Goal: Task Accomplishment & Management: Manage account settings

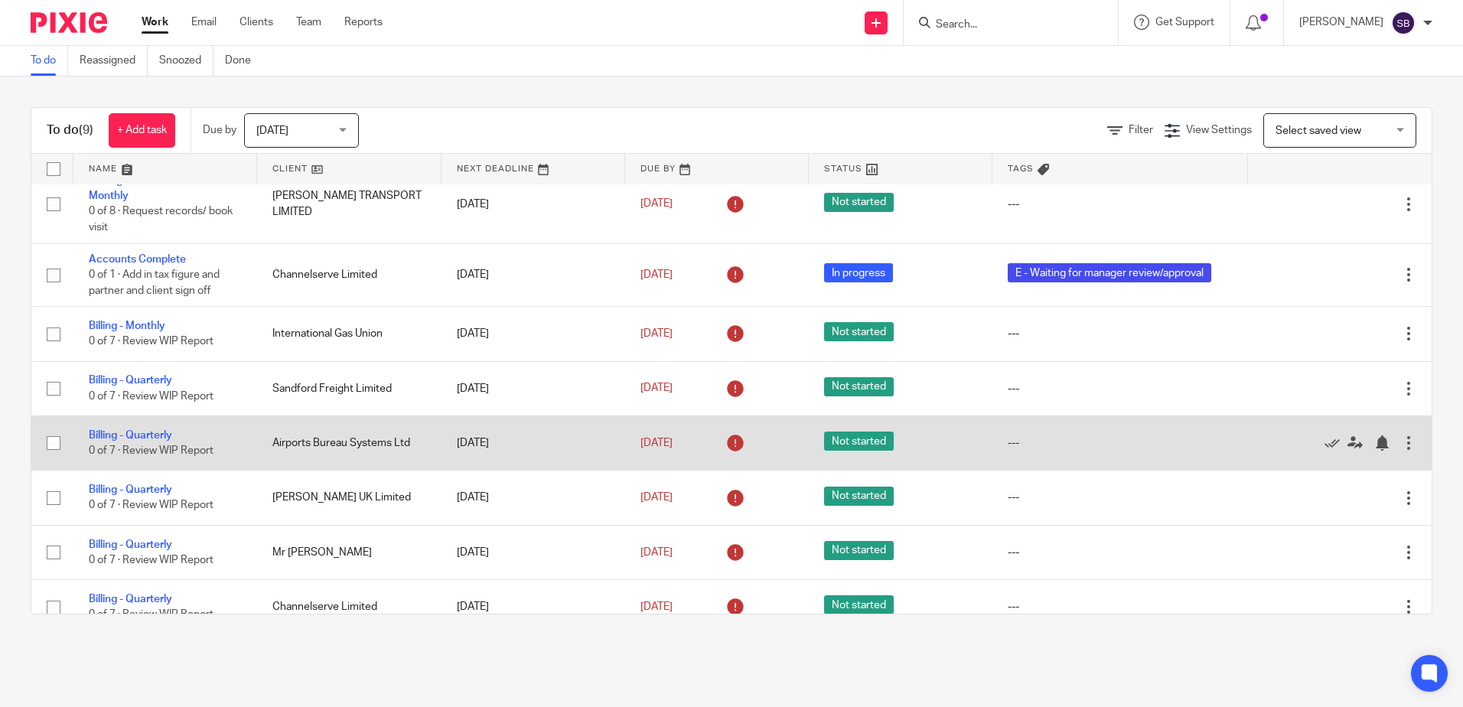
scroll to position [135, 0]
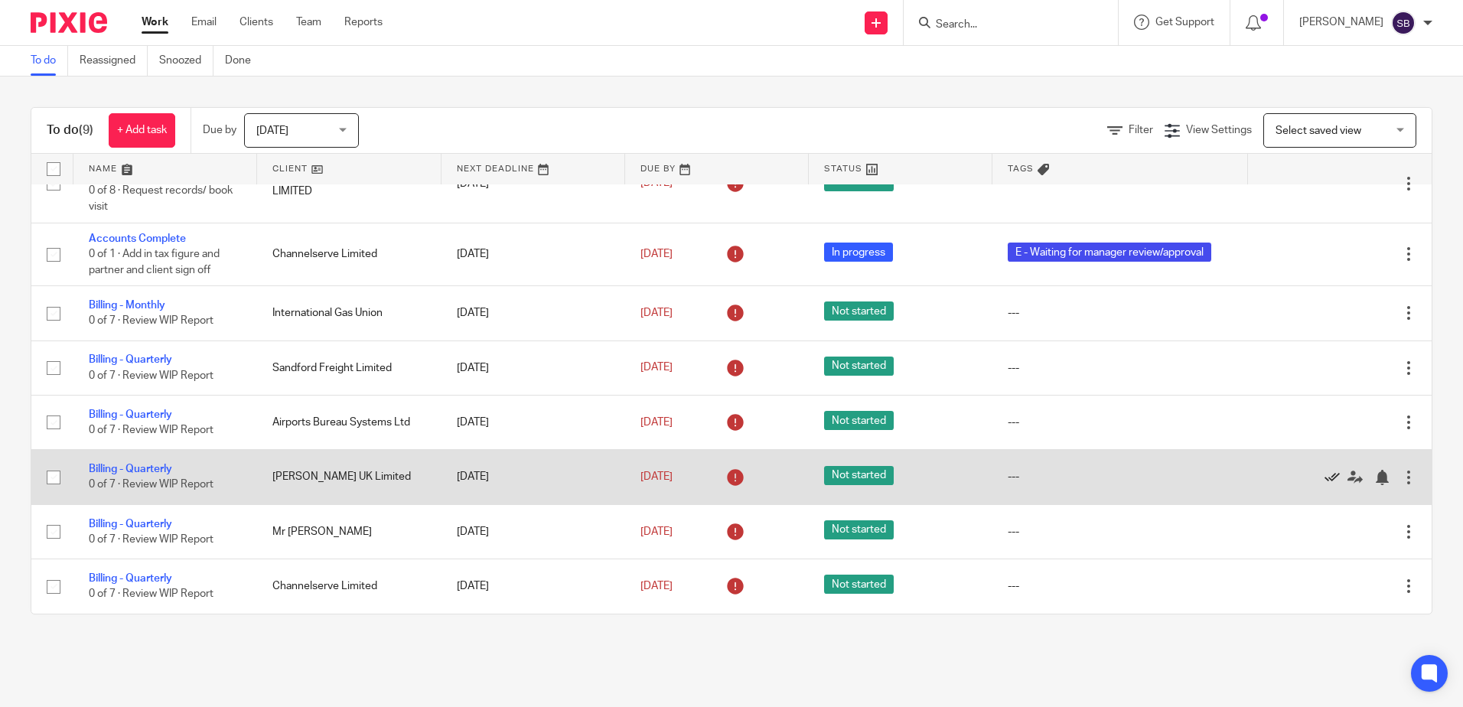
click at [1324, 480] on icon at bounding box center [1331, 477] width 15 height 15
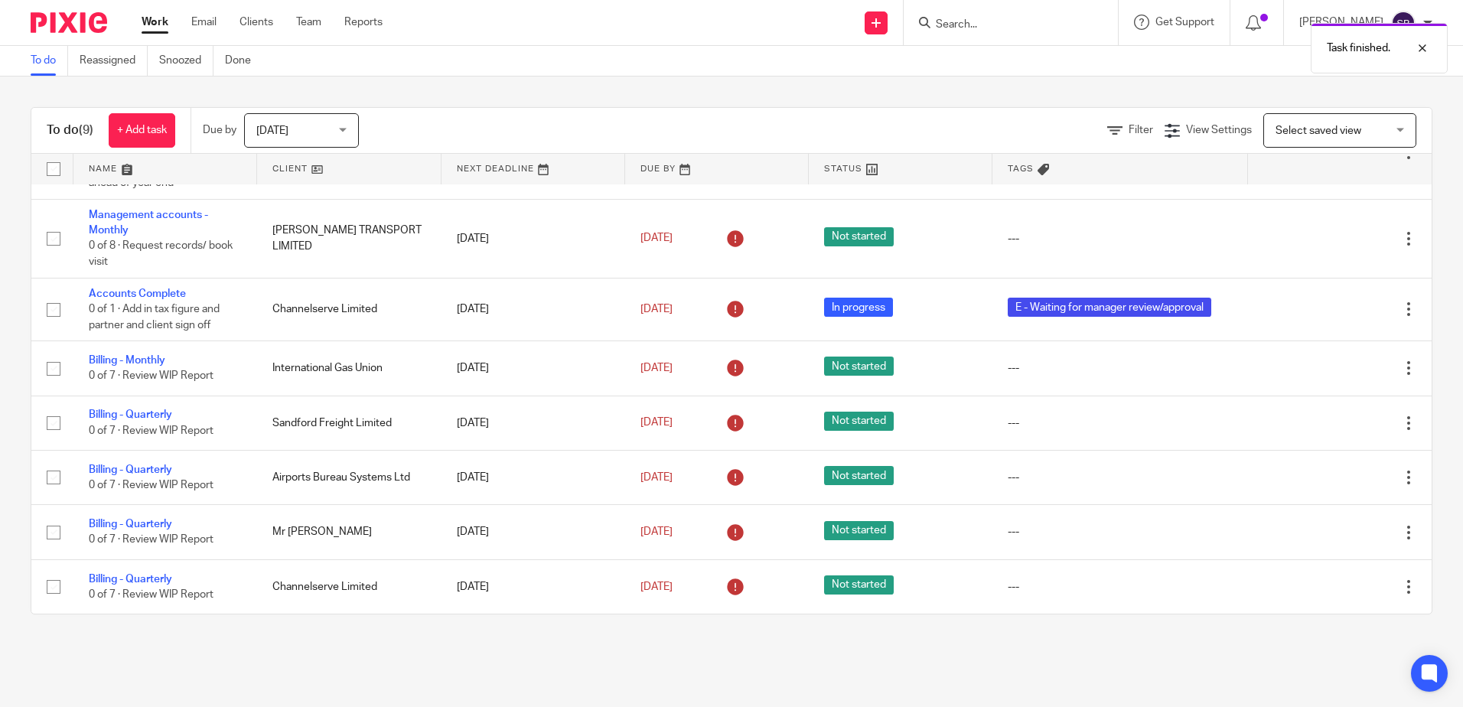
scroll to position [80, 0]
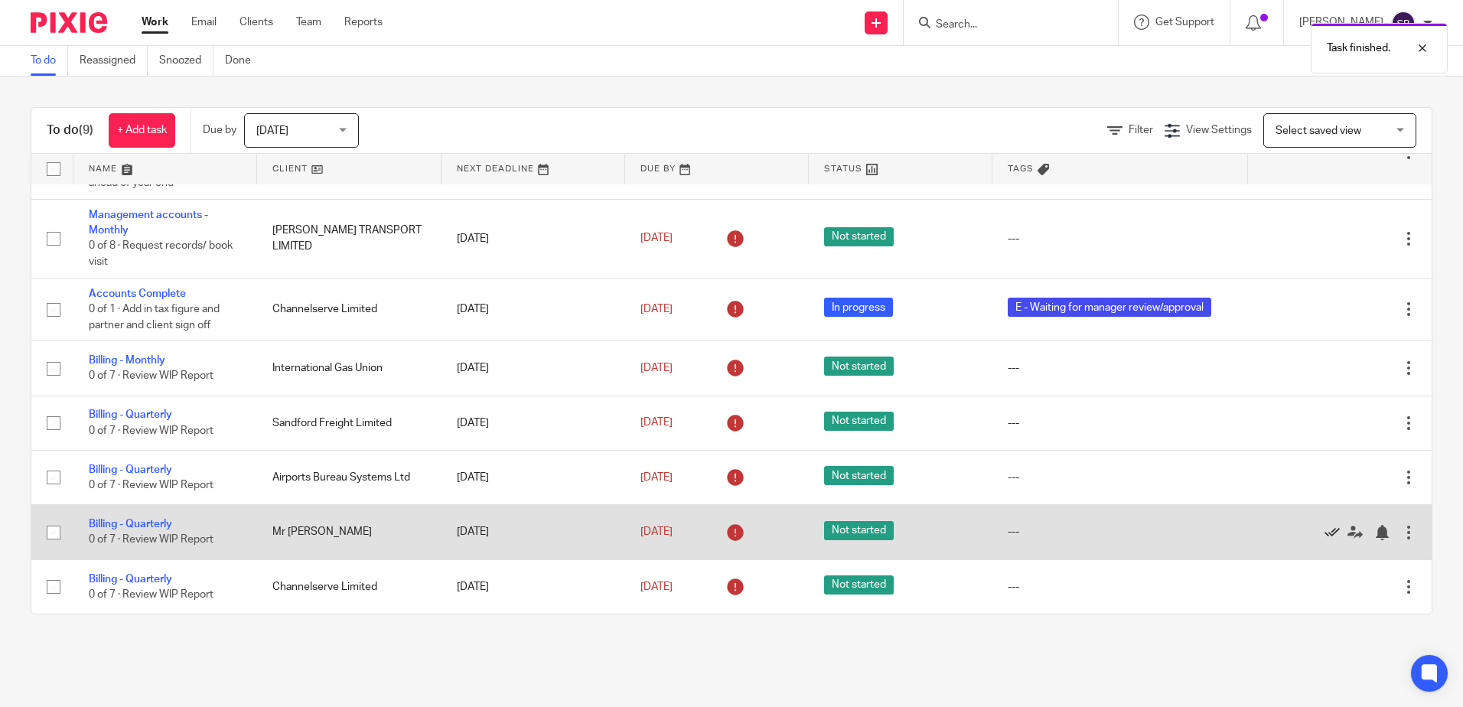
click at [1324, 533] on icon at bounding box center [1331, 532] width 15 height 15
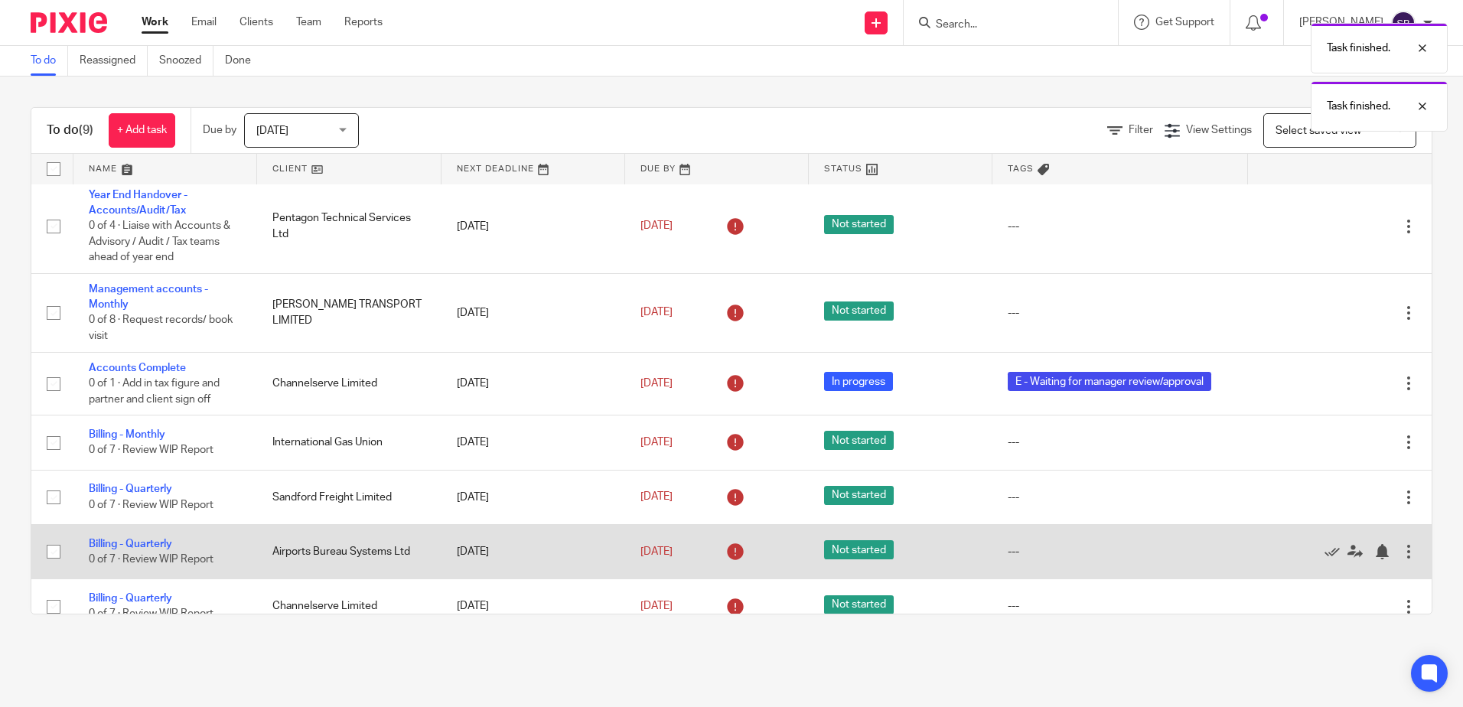
scroll to position [0, 0]
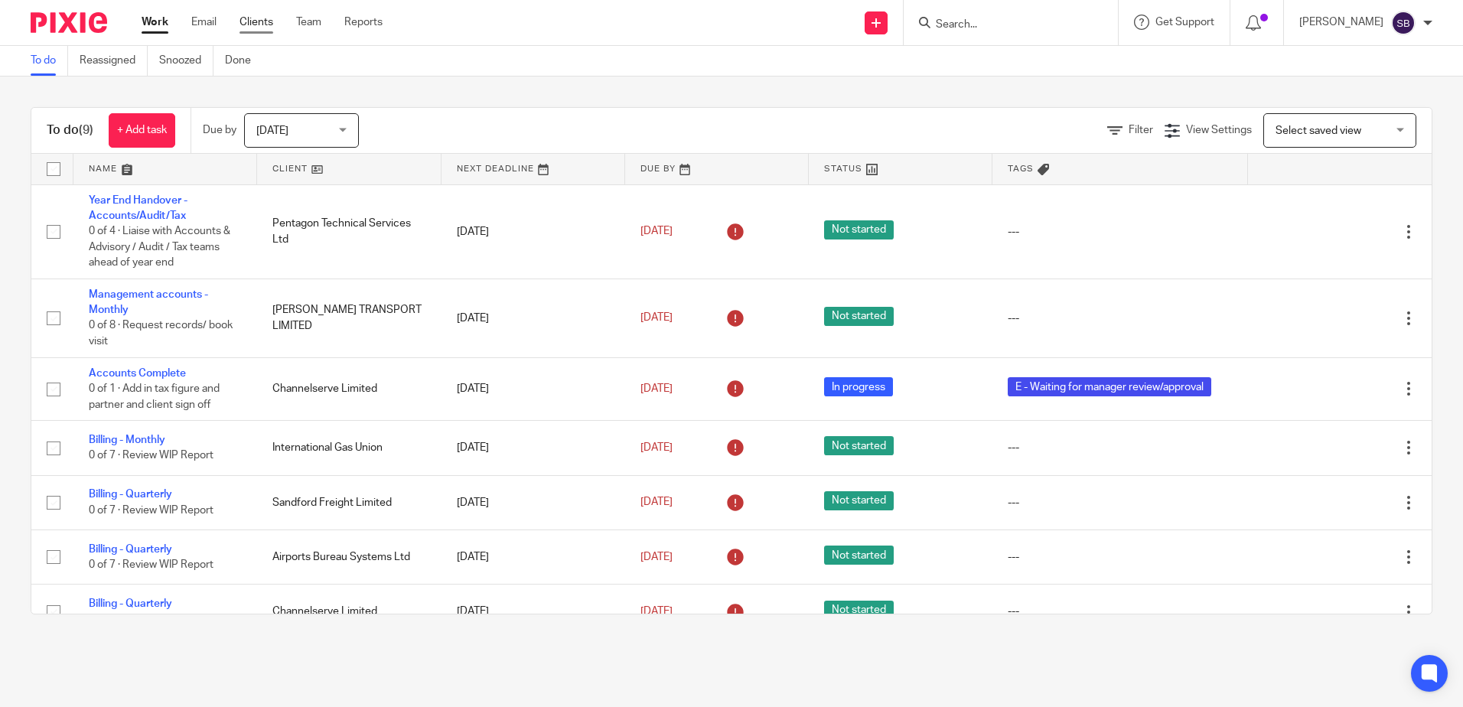
click at [261, 18] on link "Clients" at bounding box center [256, 22] width 34 height 15
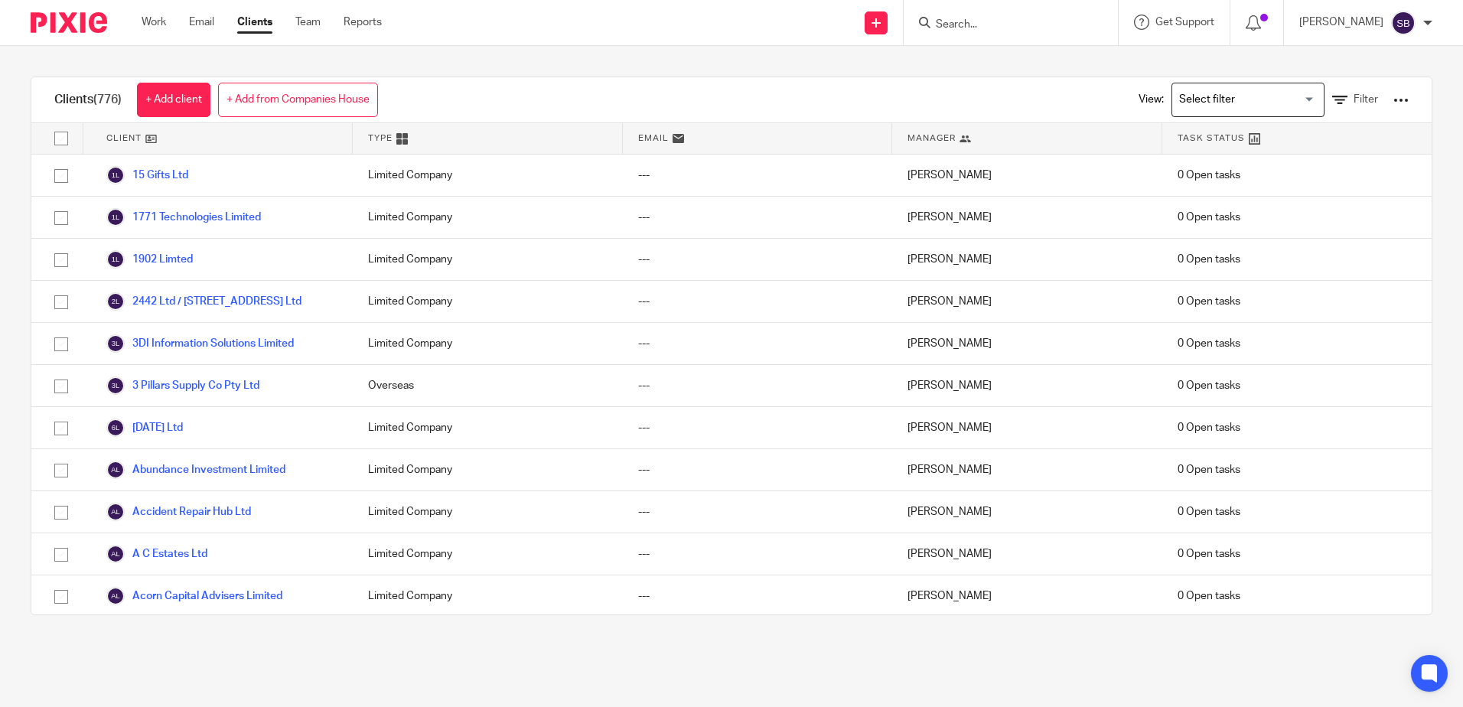
click at [1189, 93] on input "Search for option" at bounding box center [1244, 99] width 142 height 27
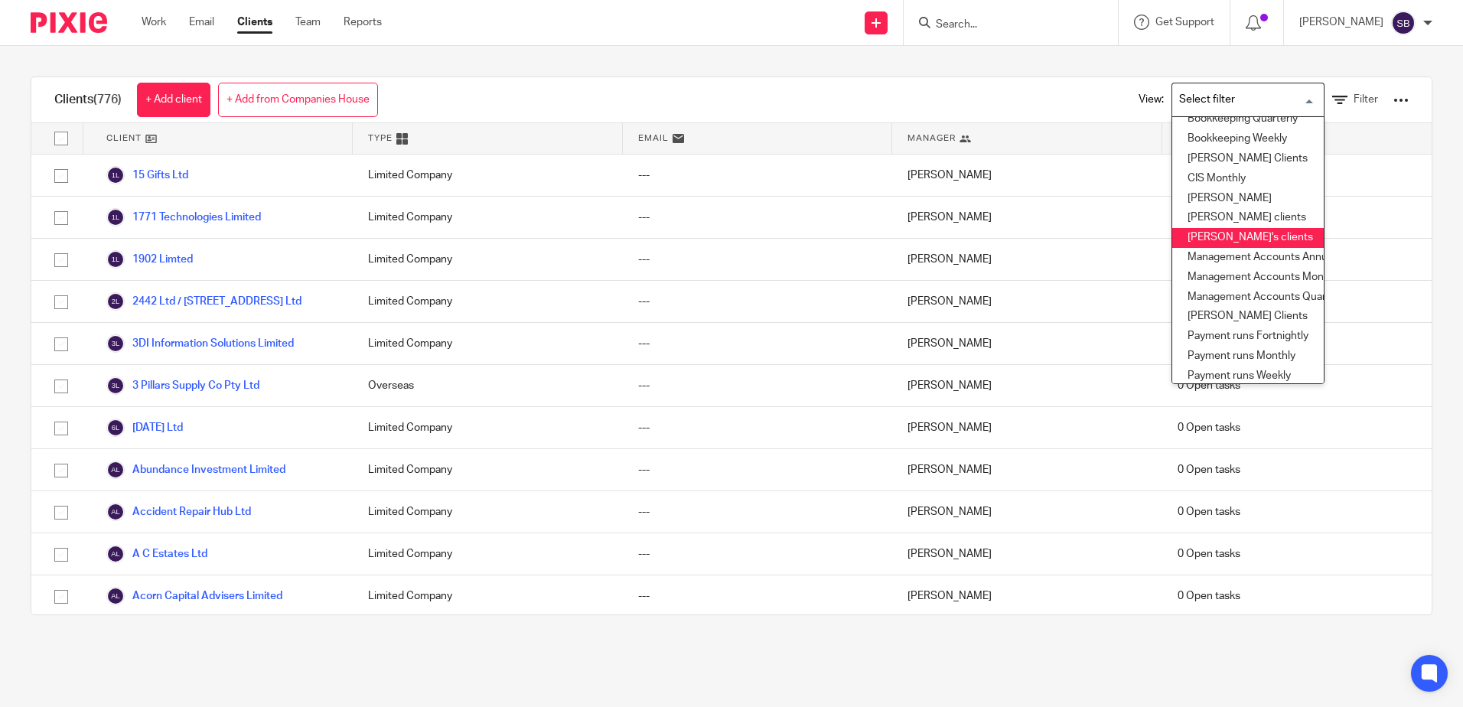
scroll to position [226, 0]
click at [1205, 222] on li "Scott's Clients" at bounding box center [1247, 232] width 151 height 20
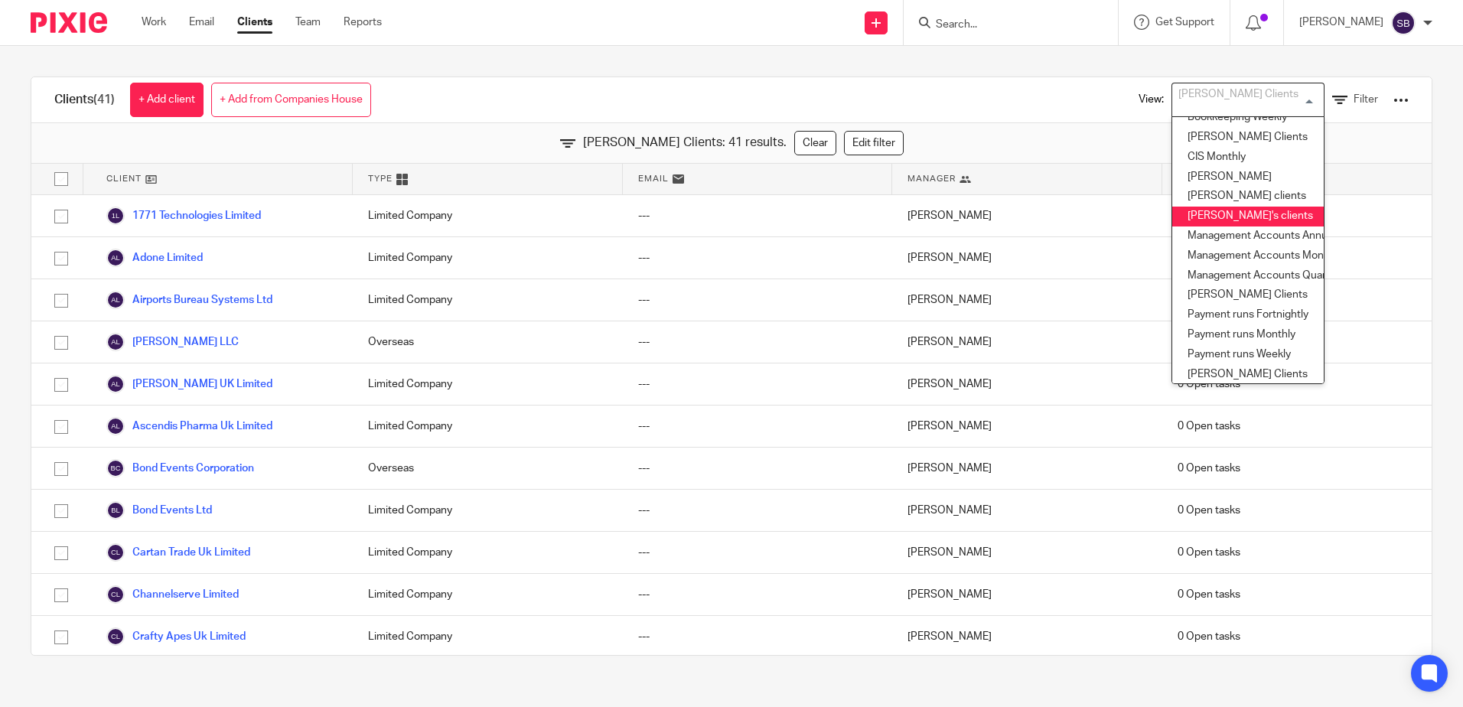
scroll to position [63, 0]
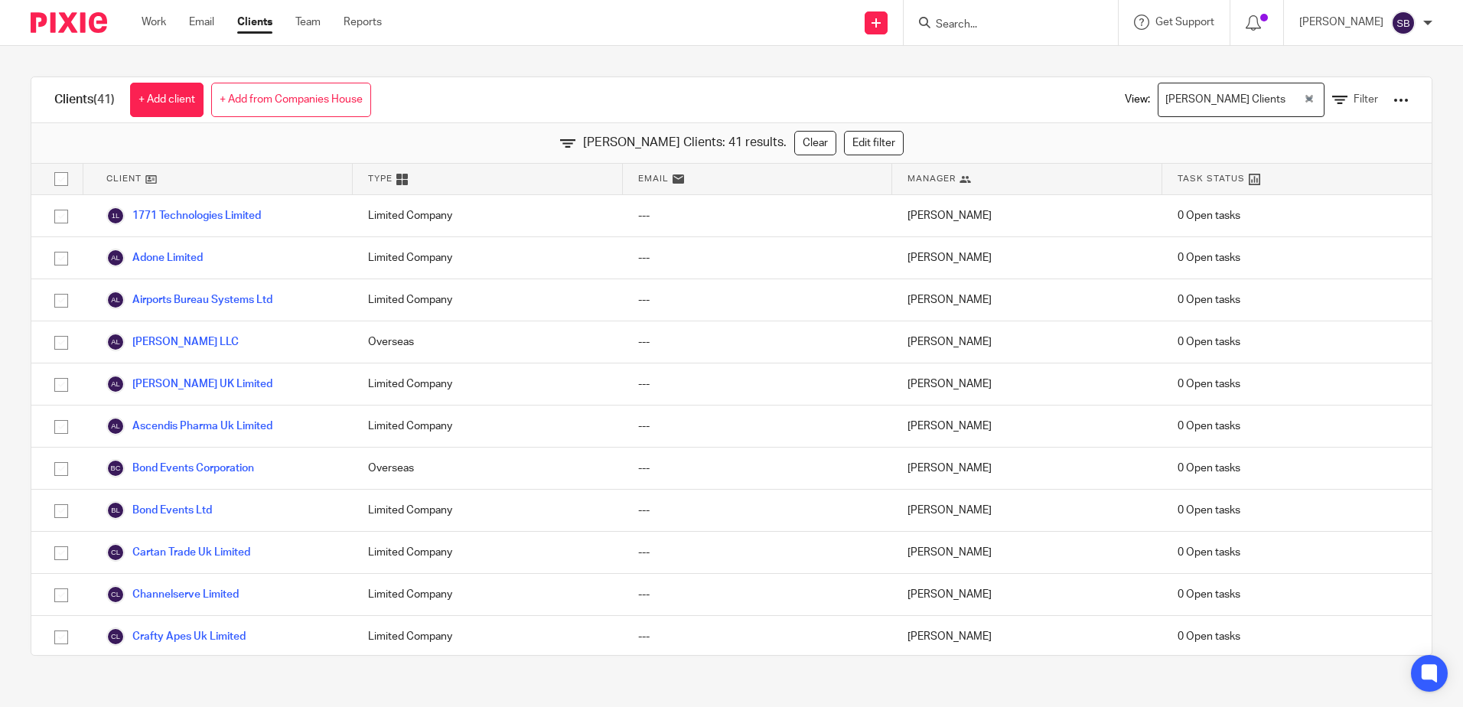
click at [1057, 63] on div "Clients (41) + Add client + Add from Companies House View: Scott's Clients Load…" at bounding box center [731, 366] width 1463 height 640
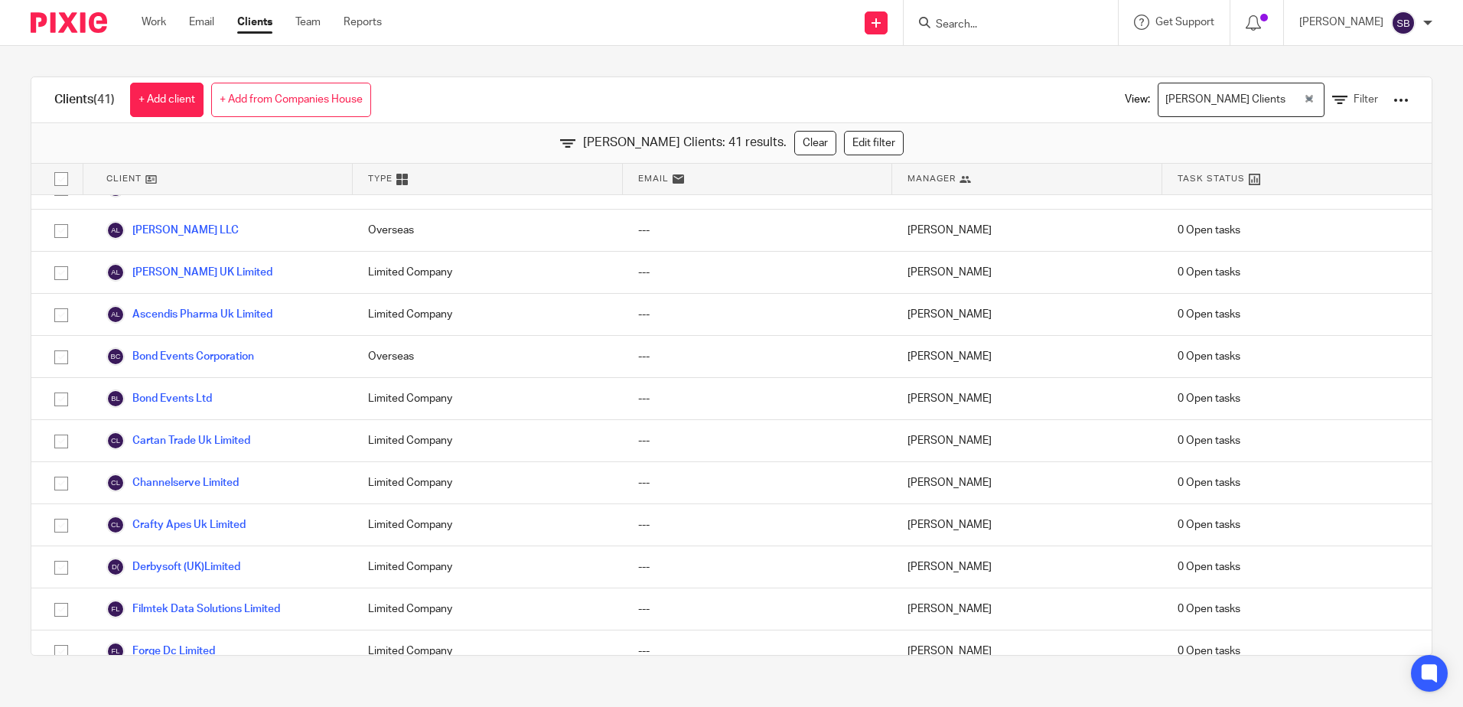
scroll to position [0, 0]
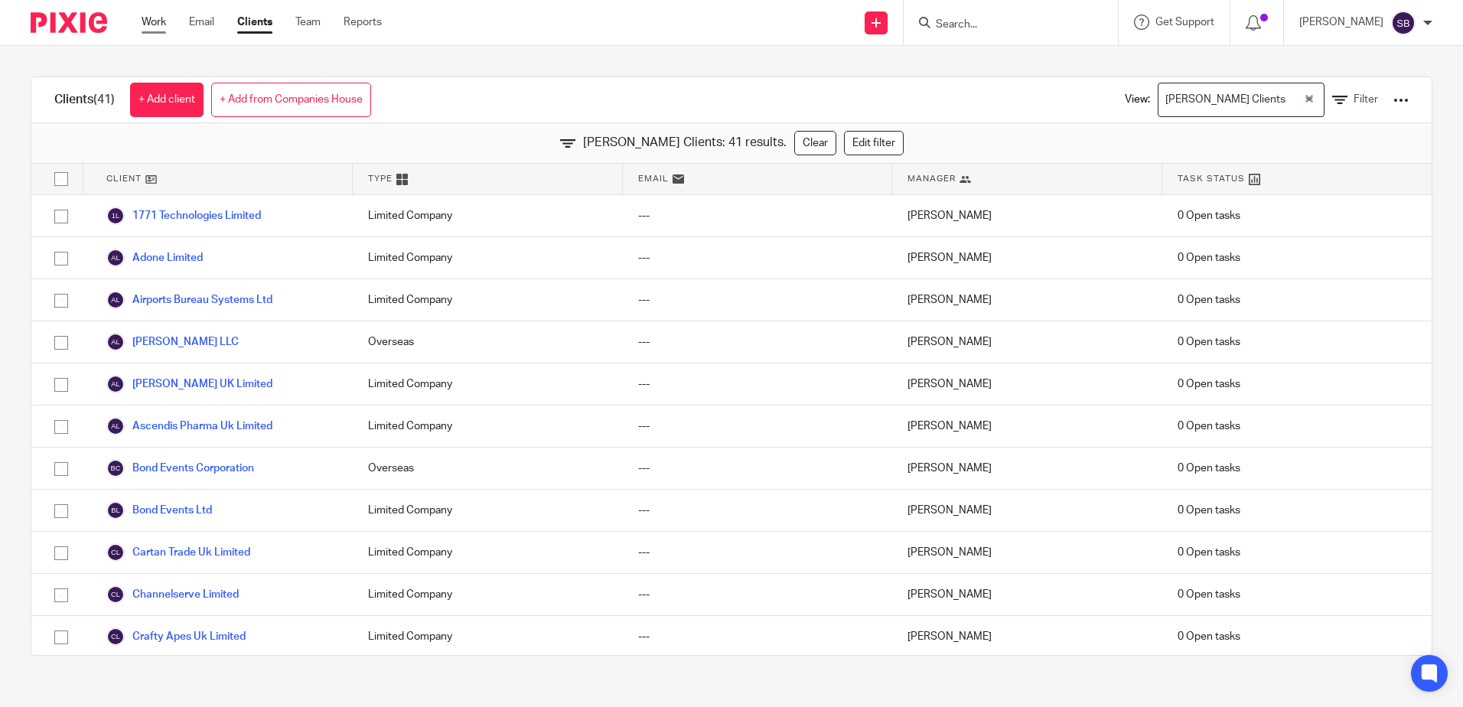
click at [151, 25] on link "Work" at bounding box center [154, 22] width 24 height 15
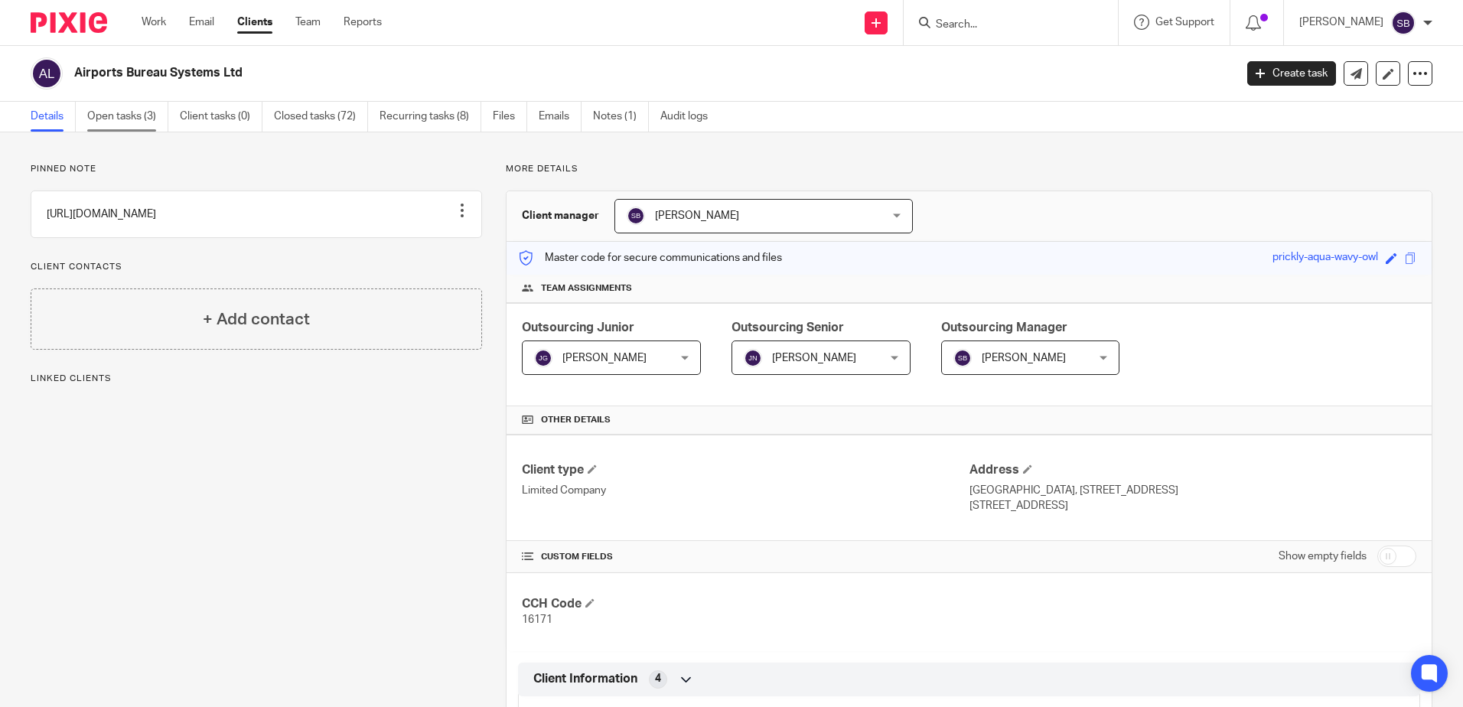
click at [136, 118] on link "Open tasks (3)" at bounding box center [127, 117] width 81 height 30
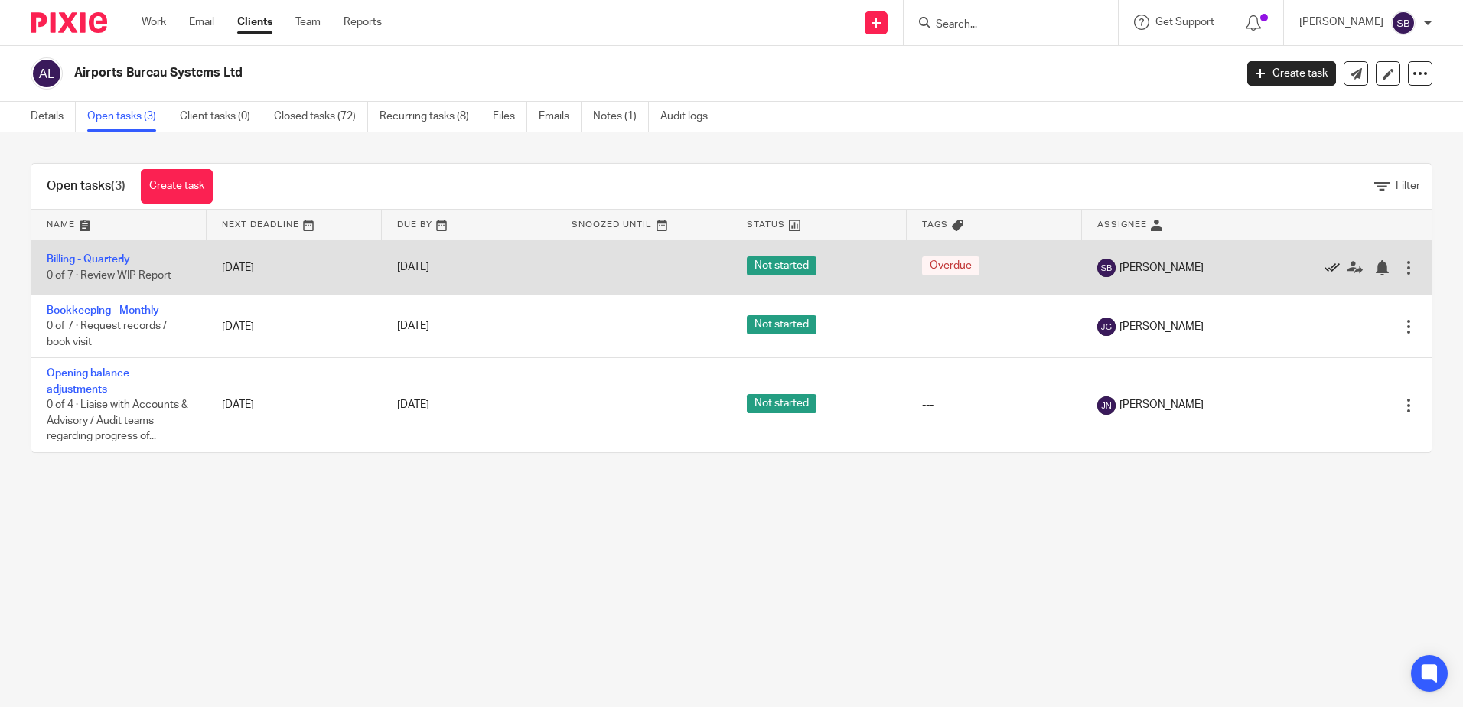
click at [1324, 267] on icon at bounding box center [1331, 267] width 15 height 15
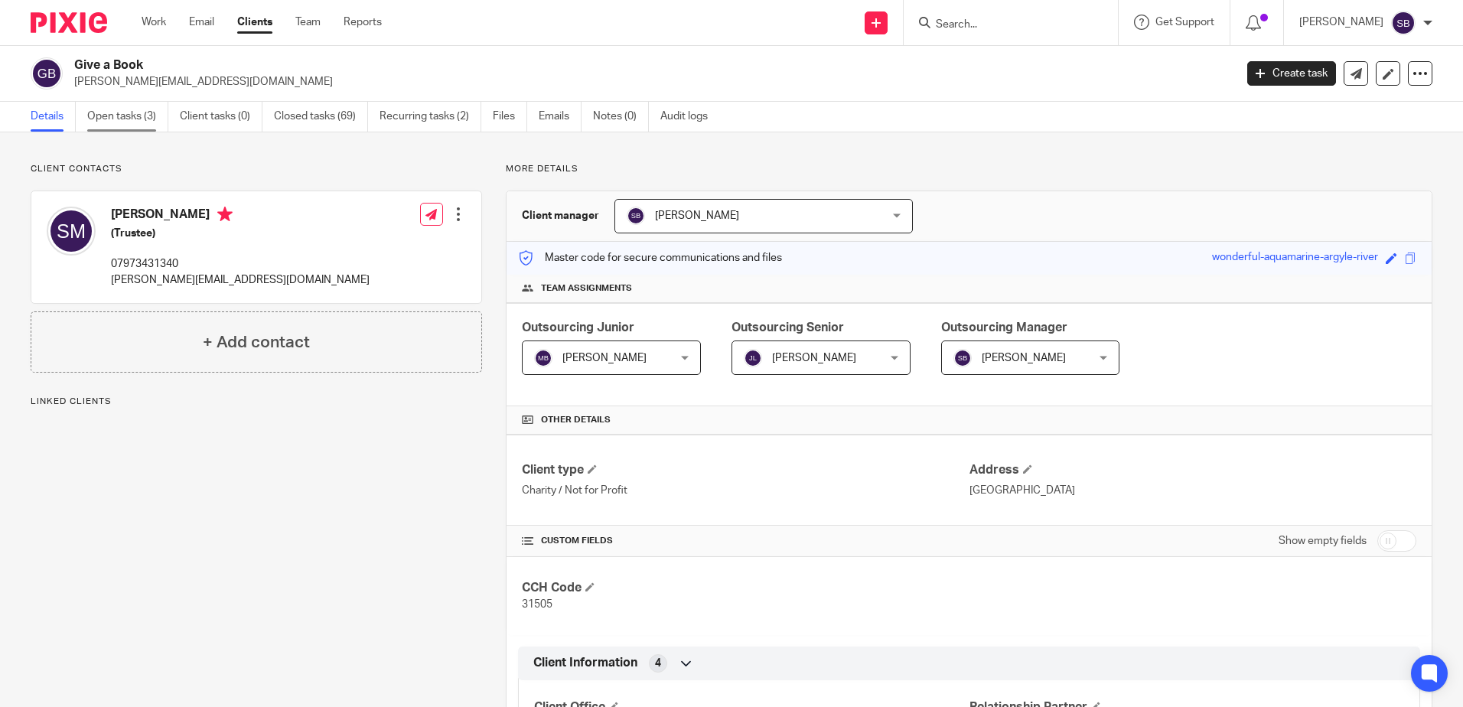
click at [136, 121] on link "Open tasks (3)" at bounding box center [127, 117] width 81 height 30
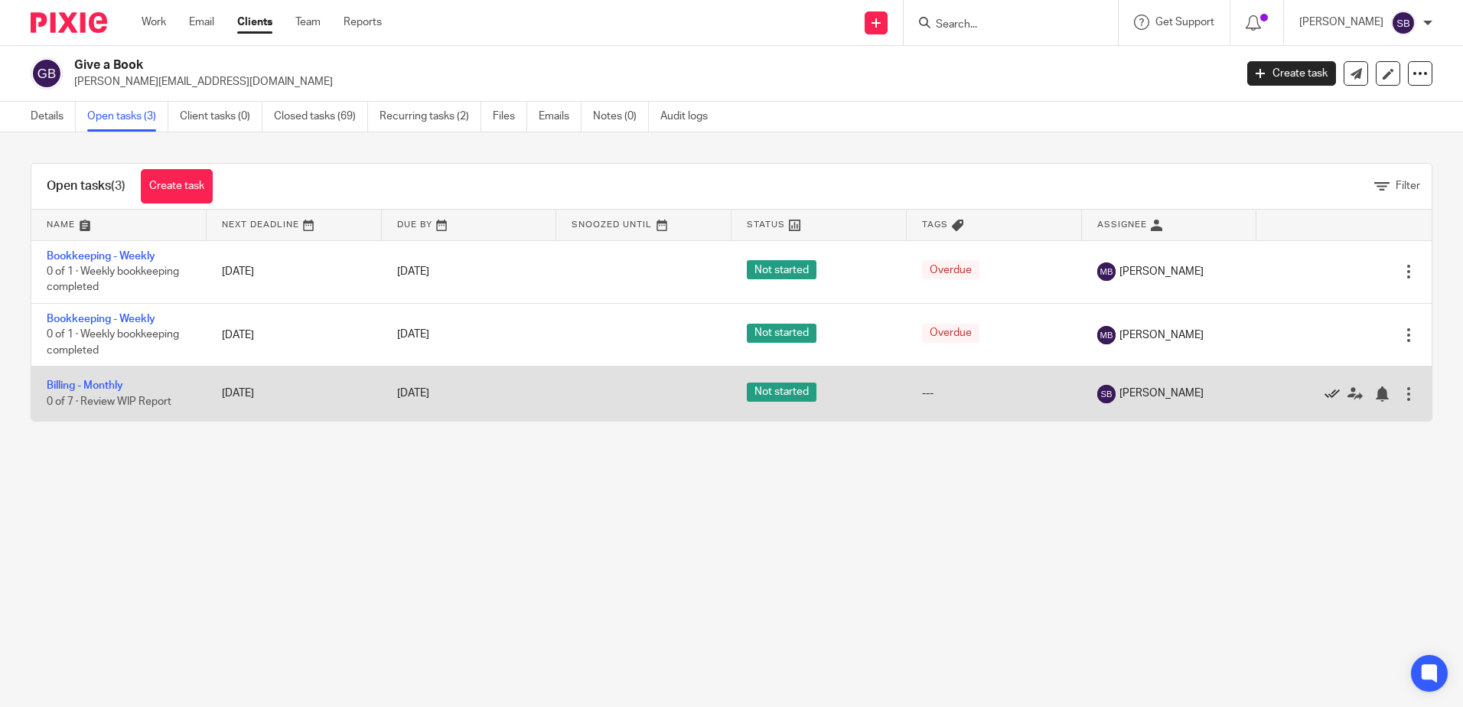
click at [1324, 395] on icon at bounding box center [1331, 393] width 15 height 15
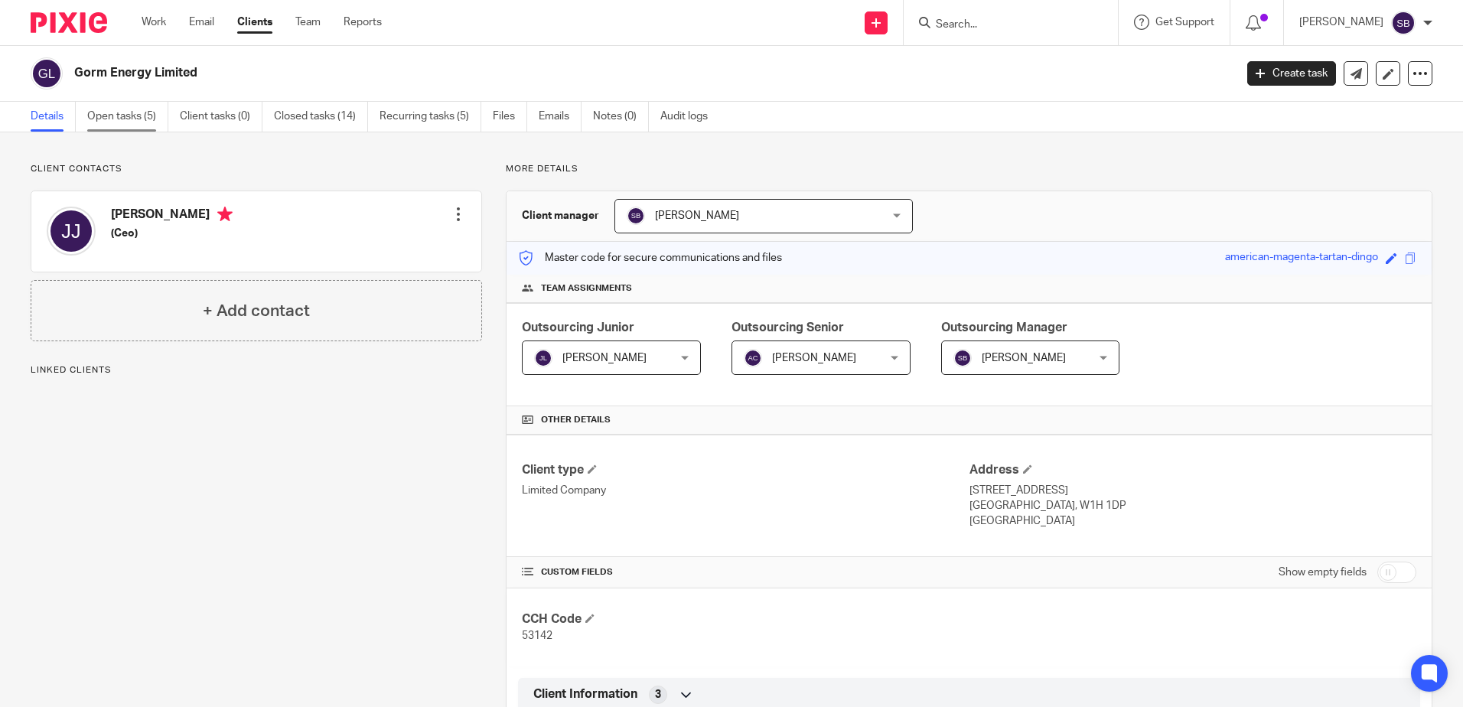
click at [129, 105] on link "Open tasks (5)" at bounding box center [127, 117] width 81 height 30
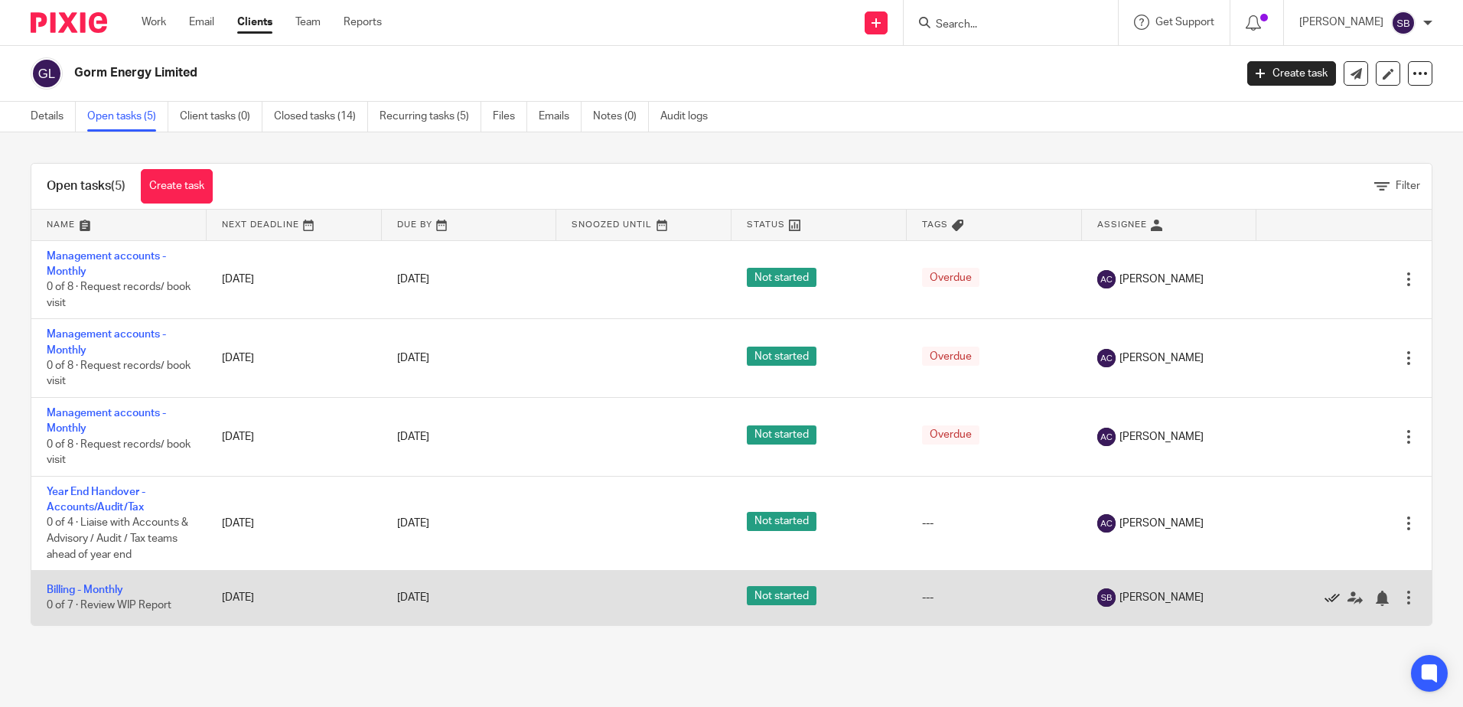
click at [1324, 597] on icon at bounding box center [1331, 598] width 15 height 15
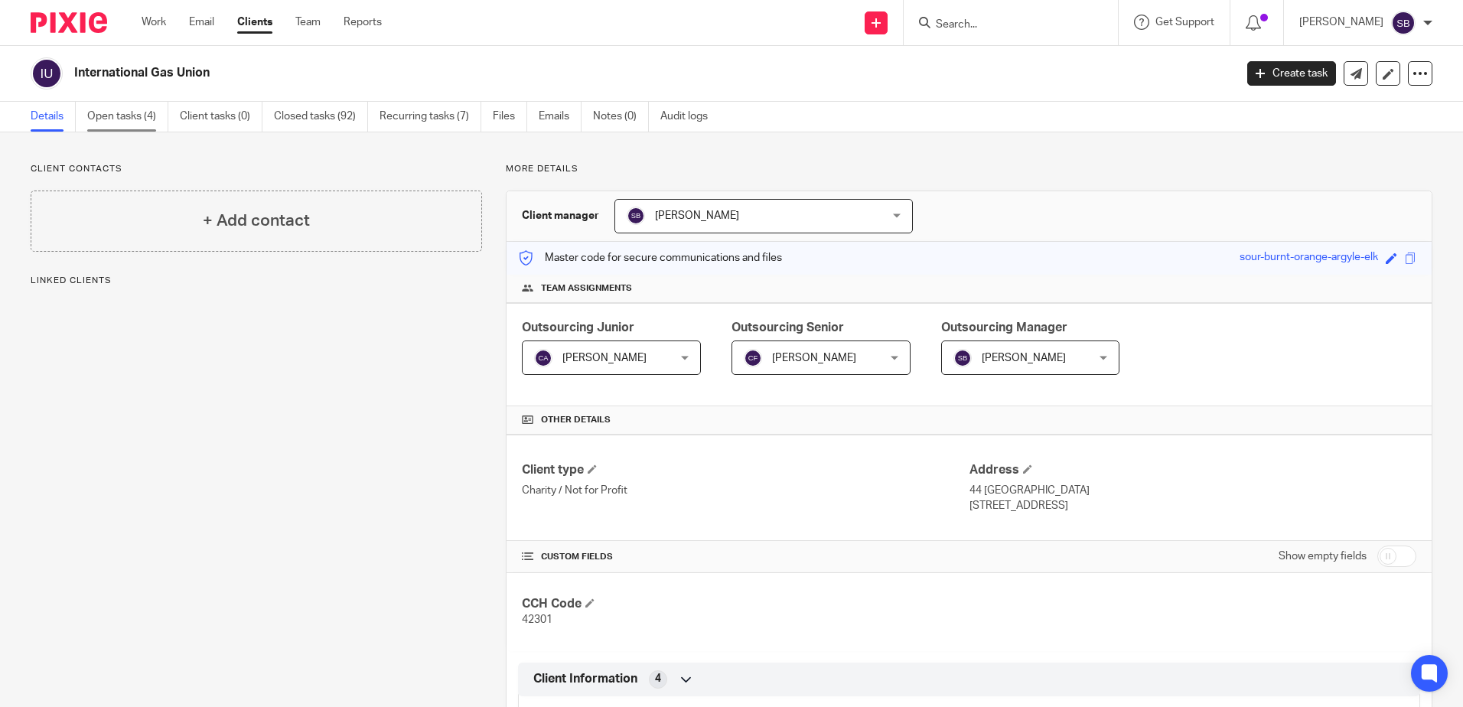
drag, startPoint x: 0, startPoint y: 0, endPoint x: 135, endPoint y: 117, distance: 179.0
click at [135, 117] on link "Open tasks (4)" at bounding box center [127, 117] width 81 height 30
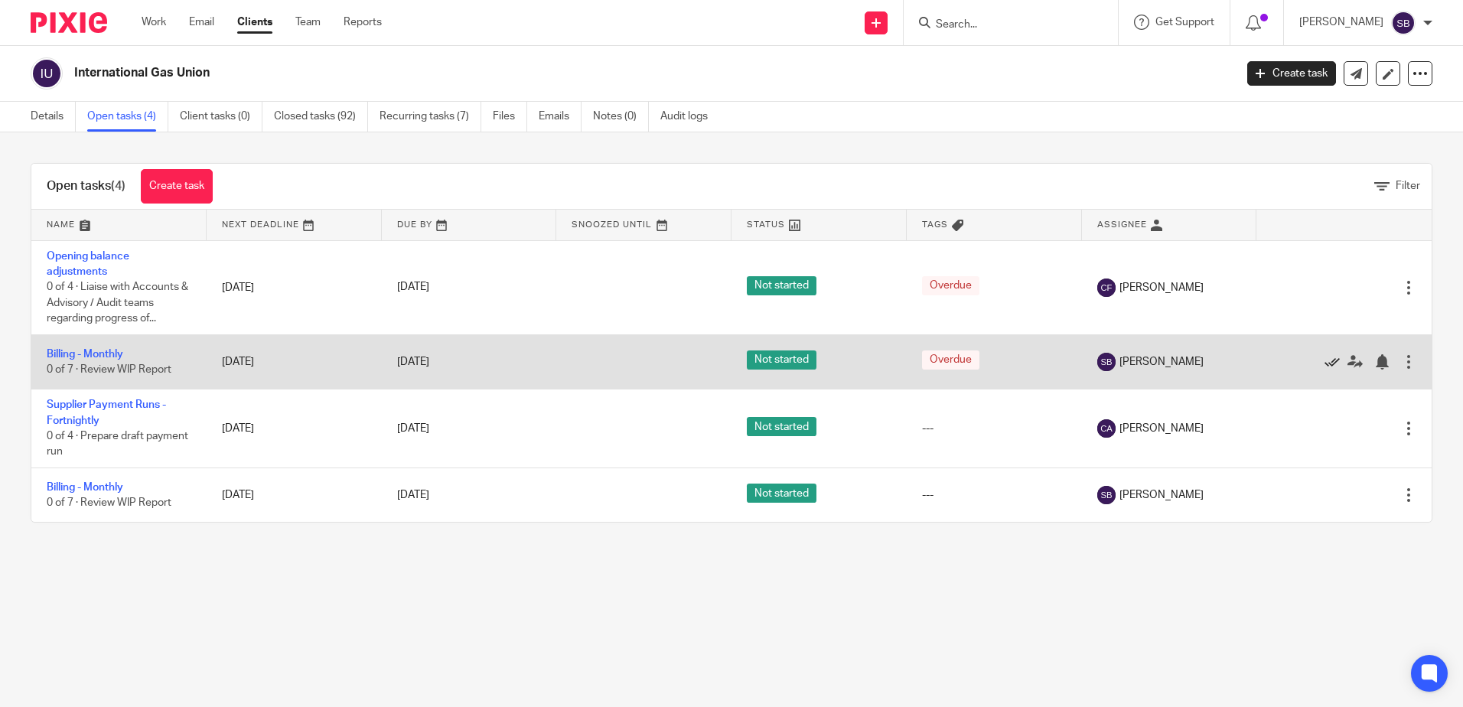
click at [1324, 363] on icon at bounding box center [1331, 361] width 15 height 15
